Goal: Task Accomplishment & Management: Complete application form

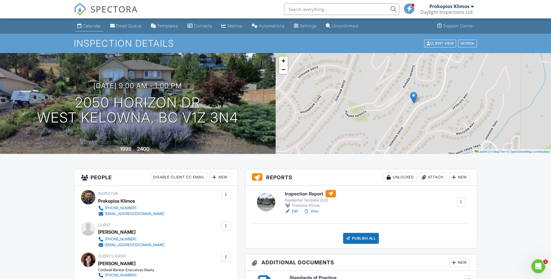
click at [95, 31] on link "Calendar" at bounding box center [89, 26] width 28 height 11
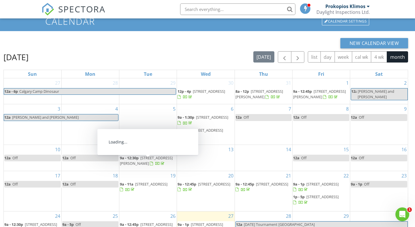
scroll to position [15, 0]
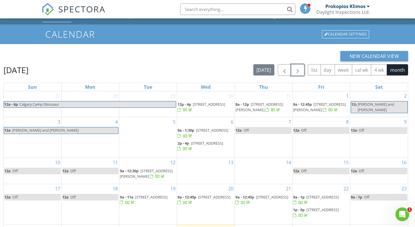
click at [302, 68] on button "button" at bounding box center [298, 70] width 14 height 12
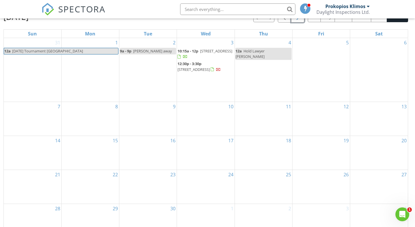
scroll to position [83, 0]
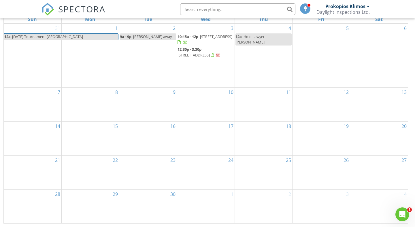
click at [265, 34] on span "Hold Lawyer Vernon" at bounding box center [250, 39] width 29 height 11
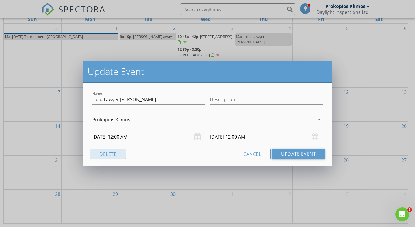
click at [113, 154] on button "Delete" at bounding box center [108, 154] width 36 height 10
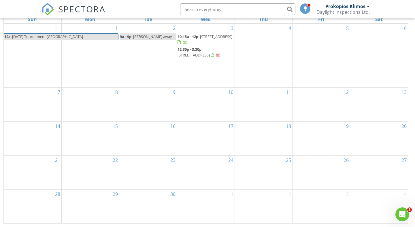
click at [265, 25] on div "4" at bounding box center [263, 56] width 57 height 64
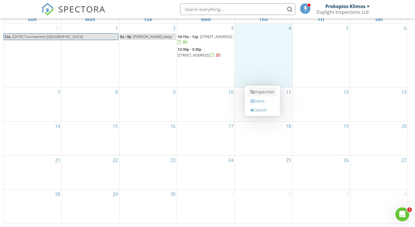
click at [257, 91] on link "Inspection" at bounding box center [263, 91] width 30 height 9
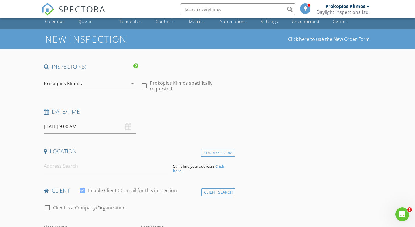
scroll to position [12, 0]
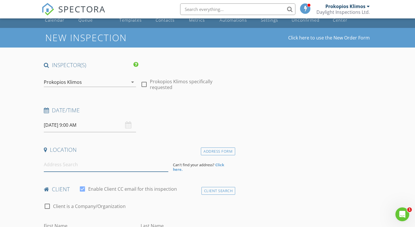
click at [75, 169] on input at bounding box center [106, 165] width 125 height 14
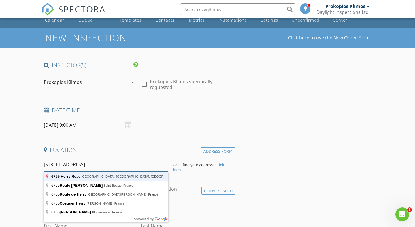
type input "6765 Herry Road, Vernon, BC, Canada"
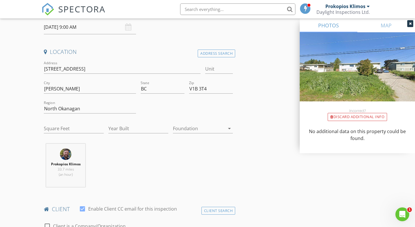
scroll to position [110, 0]
click at [72, 129] on input "Square Feet" at bounding box center [74, 129] width 60 height 10
type input "2278"
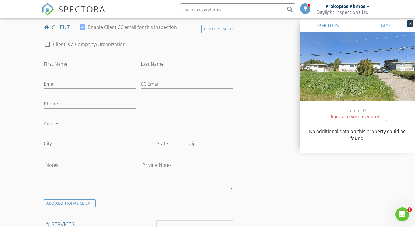
scroll to position [299, 0]
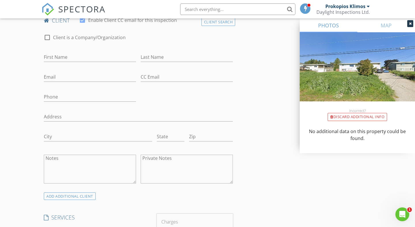
type input "1976"
click at [72, 53] on input "First Name" at bounding box center [90, 58] width 92 height 10
click at [52, 53] on input "First Name" at bounding box center [90, 58] width 92 height 10
type input "[PERSON_NAME]"
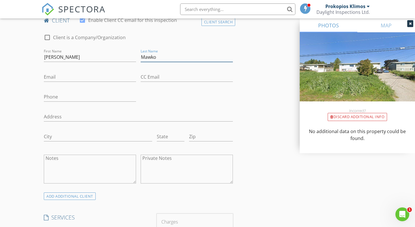
type input "Mawko"
paste input "AMawko@fhplawyers.com"
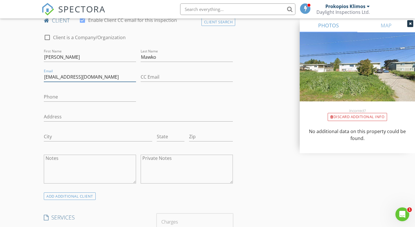
type input "AMawko@fhplawyers.com"
click at [155, 78] on input "CC Email" at bounding box center [187, 77] width 92 height 10
paste input "[EMAIL_ADDRESS][DOMAIN_NAME]"
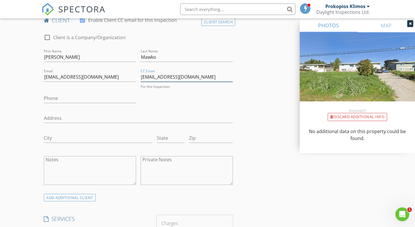
type input "[EMAIL_ADDRESS][DOMAIN_NAME]"
click at [73, 96] on input "Phone" at bounding box center [90, 97] width 92 height 10
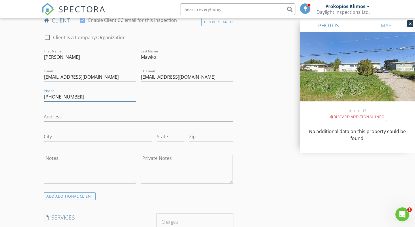
type input "[PHONE_NUMBER]"
type input "6"
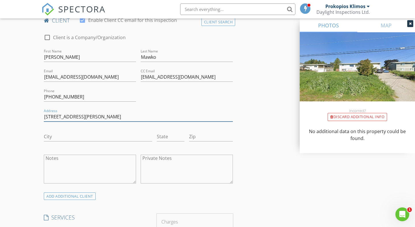
type input "[STREET_ADDRESS][PERSON_NAME]"
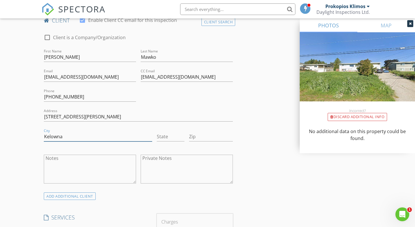
type input "Kelowna"
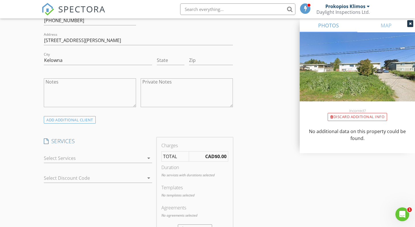
scroll to position [389, 0]
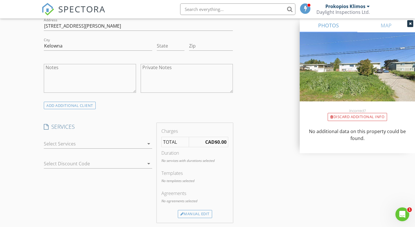
click at [80, 143] on div at bounding box center [94, 143] width 100 height 9
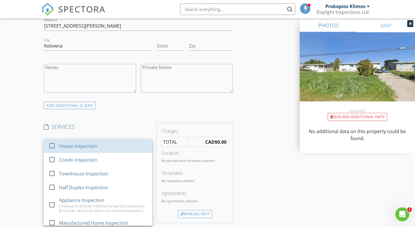
click at [80, 143] on div "House Inspection" at bounding box center [78, 146] width 38 height 7
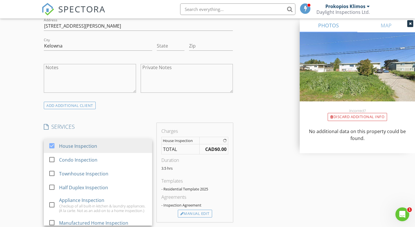
click at [23, 144] on div "New Inspection Click here to use the New Order Form INSPECTOR(S) check_box Prok…" at bounding box center [207, 188] width 415 height 1077
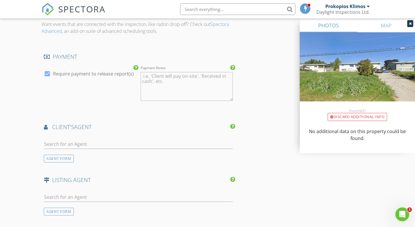
scroll to position [649, 0]
click at [84, 138] on div at bounding box center [138, 145] width 189 height 19
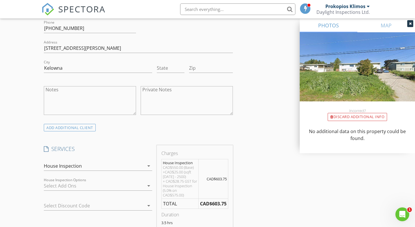
scroll to position [344, 0]
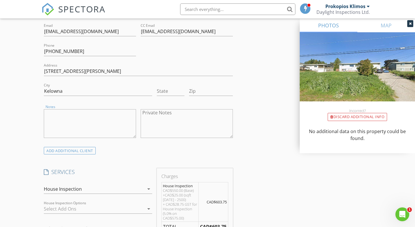
click at [66, 128] on textarea "Notes" at bounding box center [90, 123] width 92 height 29
type textarea "[PERSON_NAME] will provide access to the home [PHONE_NUMBER]"
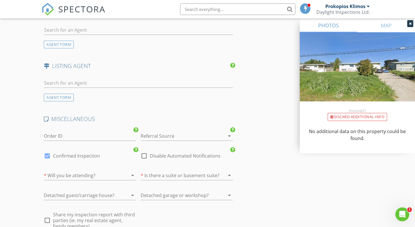
scroll to position [814, 0]
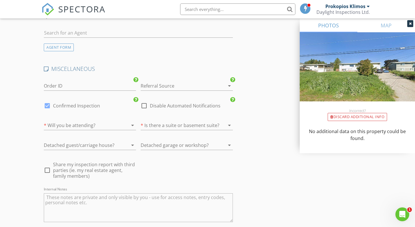
click at [156, 87] on div at bounding box center [179, 85] width 76 height 9
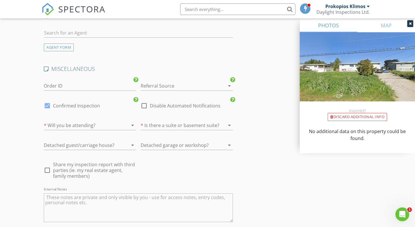
click at [96, 130] on div "* Will you be attending? arrow_drop_down" at bounding box center [90, 126] width 92 height 10
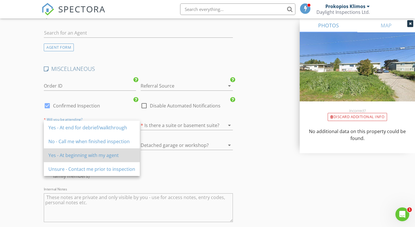
click at [90, 152] on div "Yes - At beginning with my agent" at bounding box center [91, 155] width 87 height 7
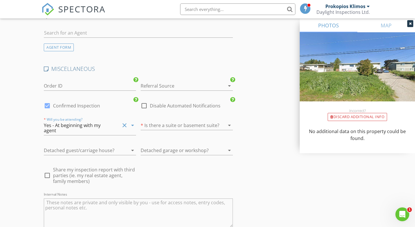
click at [122, 129] on div "* Will you be attending? Yes - At beginning with my agent clear arrow_drop_down" at bounding box center [90, 128] width 92 height 15
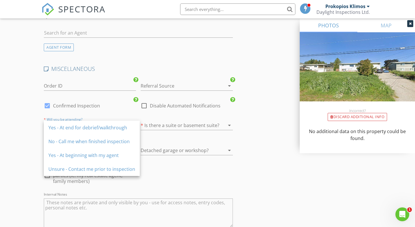
click at [121, 114] on div "check_box Confirmed Inspection" at bounding box center [90, 108] width 92 height 15
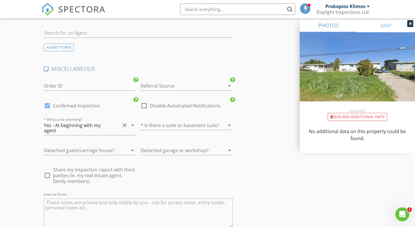
click at [127, 125] on icon "clear" at bounding box center [124, 125] width 7 height 7
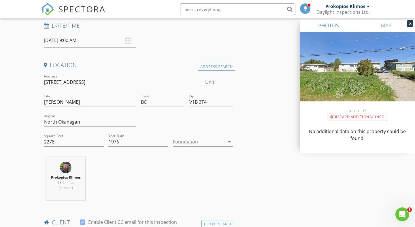
scroll to position [96, 0]
click at [96, 36] on input "09/04/2025 9:00 AM" at bounding box center [90, 41] width 92 height 14
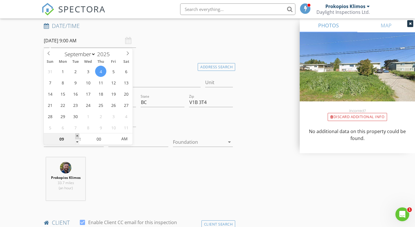
type input "10"
type input "09/04/2025 10:00 AM"
click at [76, 135] on span at bounding box center [77, 137] width 4 height 6
type input "11"
type input "09/04/2025 11:00 AM"
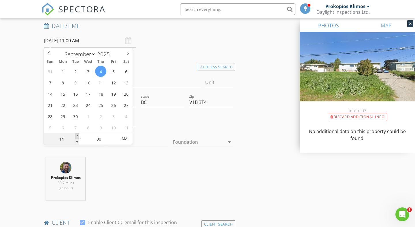
click at [76, 135] on span at bounding box center [77, 137] width 4 height 6
type input "12"
type input "09/04/2025 12:00 PM"
click at [76, 135] on span at bounding box center [77, 137] width 4 height 6
type input "11"
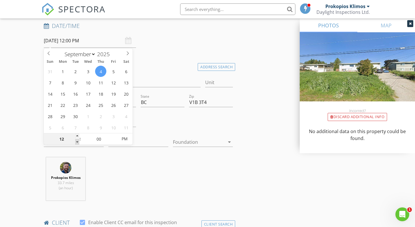
type input "09/04/2025 11:00 AM"
click at [76, 145] on span at bounding box center [77, 142] width 4 height 6
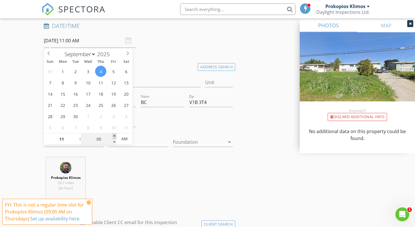
type input "05"
type input "09/04/2025 11:05 AM"
click at [113, 135] on span at bounding box center [115, 137] width 4 height 6
type input "10"
type input "09/04/2025 11:10 AM"
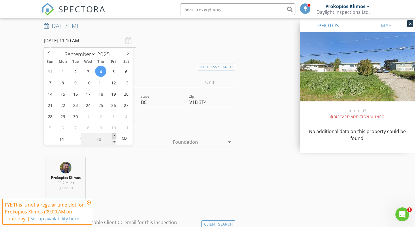
click at [113, 135] on span at bounding box center [115, 137] width 4 height 6
type input "15"
type input "09/04/2025 11:15 AM"
click at [113, 135] on span at bounding box center [115, 137] width 4 height 6
type input "20"
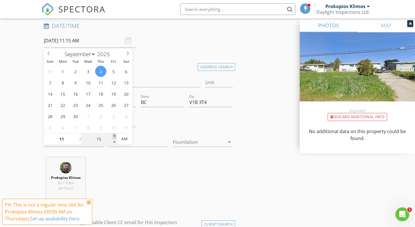
type input "09/04/2025 11:20 AM"
click at [113, 135] on span at bounding box center [115, 137] width 4 height 6
type input "25"
type input "09/04/2025 11:25 AM"
click at [113, 135] on span at bounding box center [115, 137] width 4 height 6
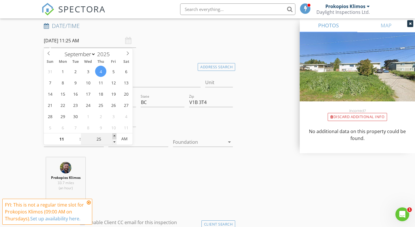
type input "30"
type input "[DATE] 11:30 AM"
click at [113, 135] on span at bounding box center [115, 137] width 4 height 6
click at [143, 173] on div "Prokopios Klimos 33.7 miles (an hour)" at bounding box center [139, 182] width 194 height 48
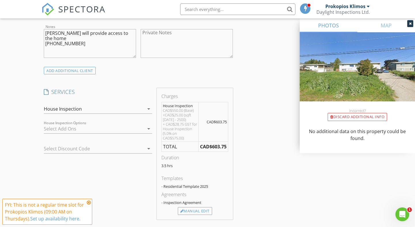
scroll to position [425, 0]
click at [201, 210] on div "Manual Edit" at bounding box center [195, 211] width 34 height 8
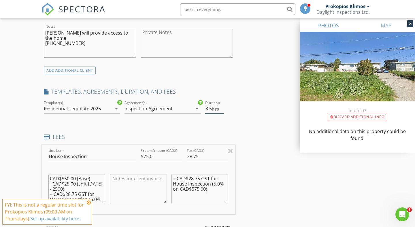
click at [210, 107] on input "3.5" at bounding box center [214, 109] width 19 height 10
click at [209, 107] on input "3.5" at bounding box center [214, 109] width 19 height 10
type input "2.5"
click at [276, 137] on div "INSPECTOR(S) check_box Prokopios Klimos PRIMARY Prokopios Klimos arrow_drop_dow…" at bounding box center [208, 194] width 332 height 1093
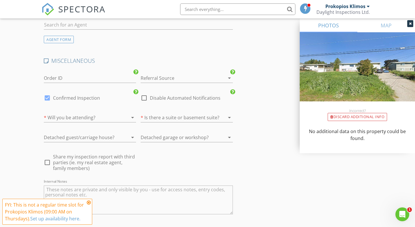
scroll to position [953, 0]
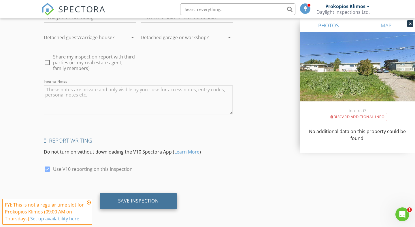
click at [147, 200] on div "Save Inspection" at bounding box center [138, 201] width 41 height 6
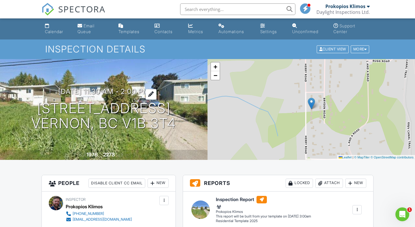
click at [140, 90] on h3 "[DATE] 11:30 am - 2:00 pm" at bounding box center [103, 92] width 91 height 8
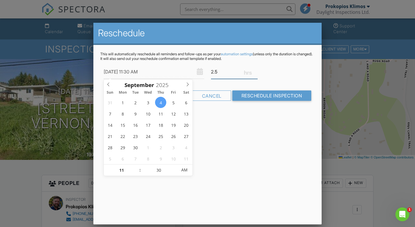
click at [218, 71] on input "2.5" at bounding box center [234, 72] width 47 height 14
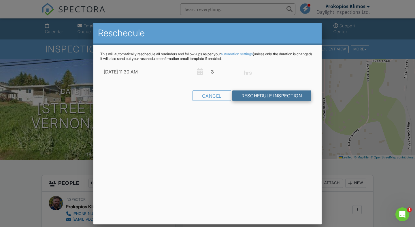
type input "3"
click at [245, 92] on input "Reschedule Inspection" at bounding box center [272, 96] width 79 height 10
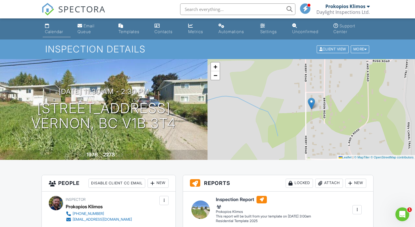
click at [50, 29] on div "Calendar" at bounding box center [54, 31] width 18 height 5
click at [0, 0] on div at bounding box center [0, 0] width 0 height 0
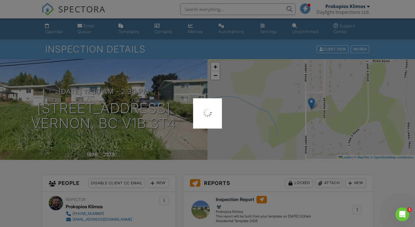
scroll to position [94, 0]
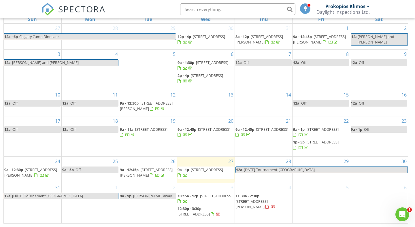
click at [143, 198] on span "[PERSON_NAME] away" at bounding box center [152, 196] width 39 height 5
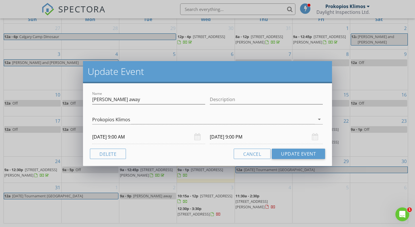
click at [143, 198] on div "Update Event Name Ellisa away Description Prokopios Klimos arrow_drop_down 09/0…" at bounding box center [207, 113] width 415 height 227
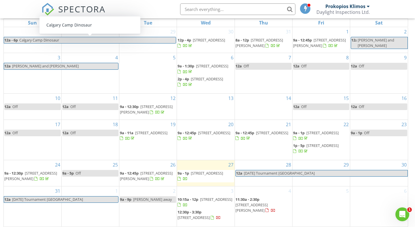
scroll to position [83, 0]
